Goal: Task Accomplishment & Management: Manage account settings

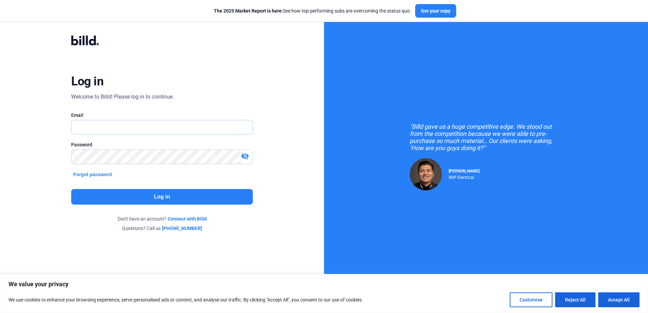
type input "[PERSON_NAME][EMAIL_ADDRESS][DOMAIN_NAME]"
click at [155, 195] on button "Log in" at bounding box center [161, 197] width 181 height 16
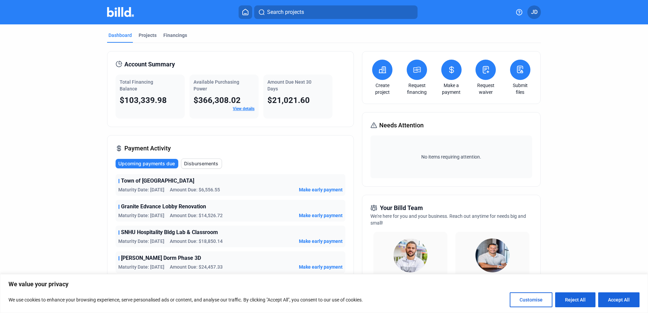
click at [535, 12] on span "JD" at bounding box center [534, 12] width 6 height 8
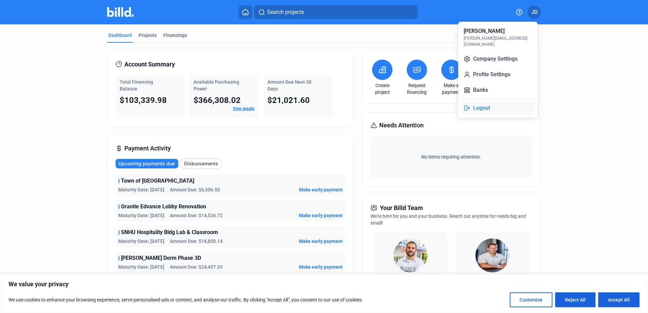
click at [485, 107] on button "Logout" at bounding box center [498, 108] width 74 height 14
